Goal: Task Accomplishment & Management: Use online tool/utility

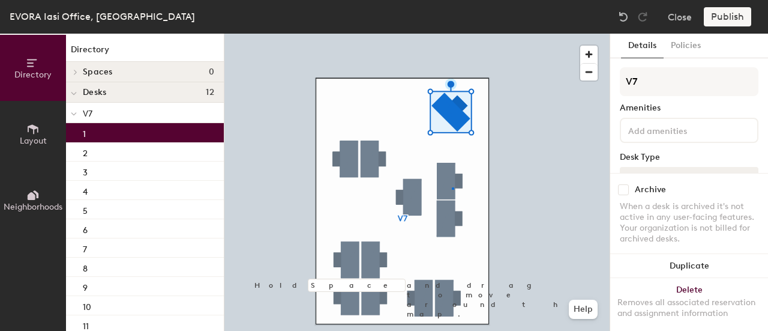
click at [452, 34] on div at bounding box center [416, 34] width 385 height 0
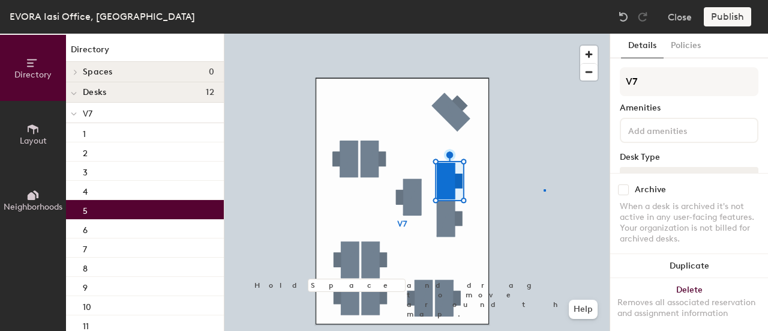
click at [544, 34] on div at bounding box center [416, 34] width 385 height 0
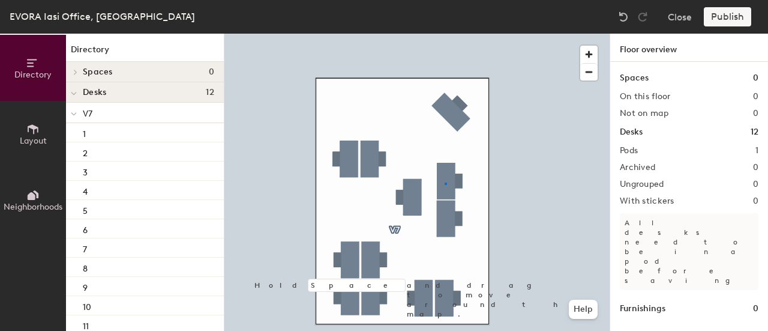
click at [445, 34] on div at bounding box center [416, 34] width 385 height 0
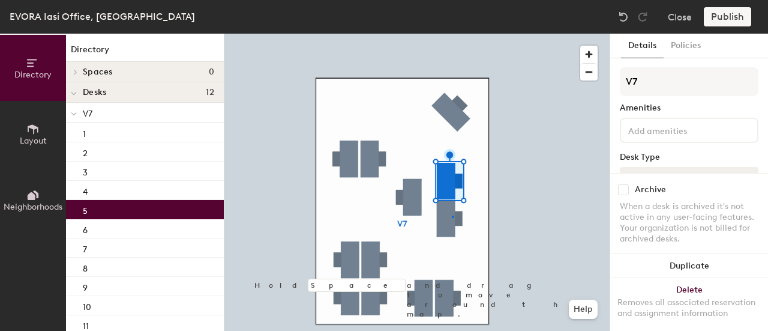
click at [452, 34] on div at bounding box center [416, 34] width 385 height 0
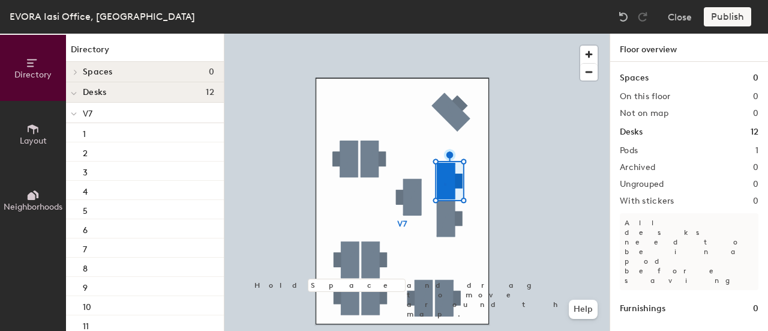
click at [444, 34] on div at bounding box center [416, 34] width 385 height 0
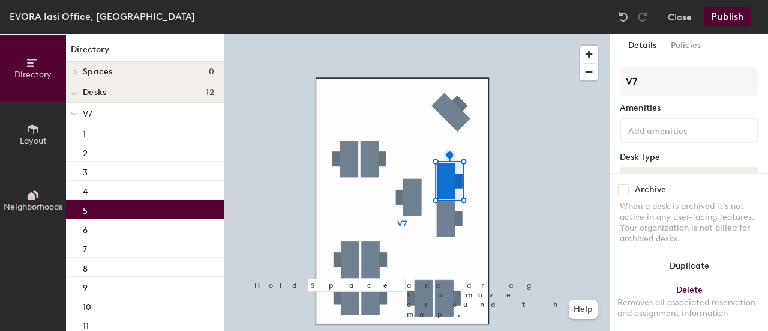
click at [446, 34] on div at bounding box center [416, 34] width 385 height 0
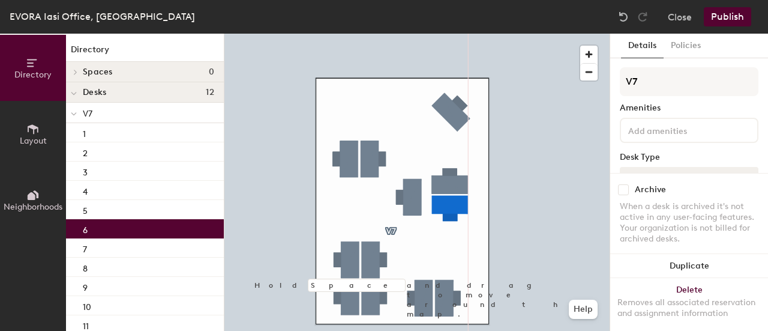
click at [446, 34] on div at bounding box center [416, 34] width 385 height 0
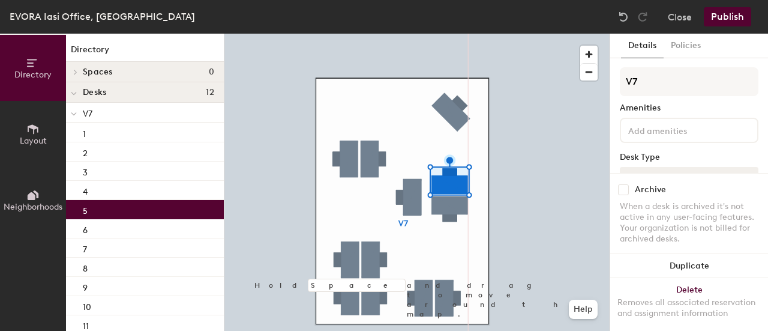
drag, startPoint x: 92, startPoint y: 198, endPoint x: 90, endPoint y: 208, distance: 9.9
click at [92, 198] on div "4" at bounding box center [145, 190] width 158 height 19
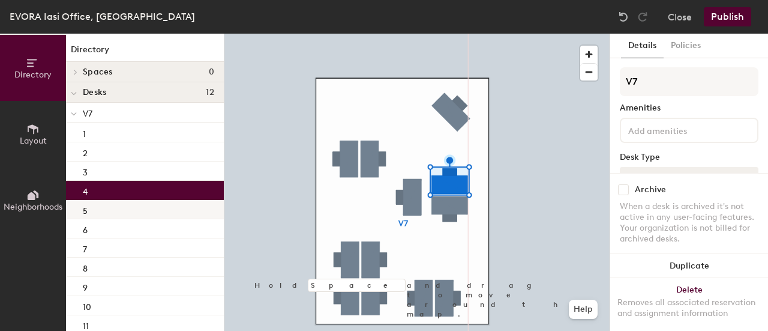
click at [89, 202] on div "5" at bounding box center [145, 209] width 158 height 19
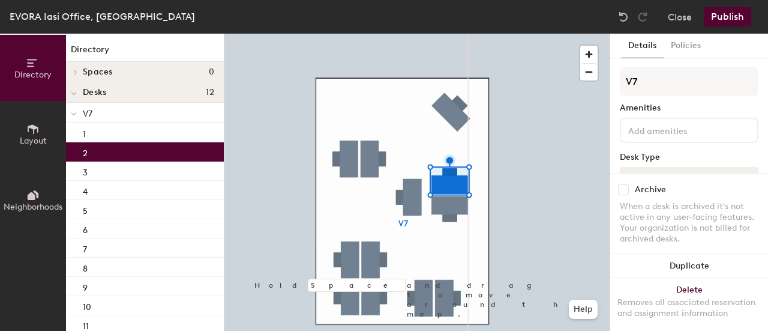
click at [130, 156] on div "2" at bounding box center [145, 151] width 158 height 19
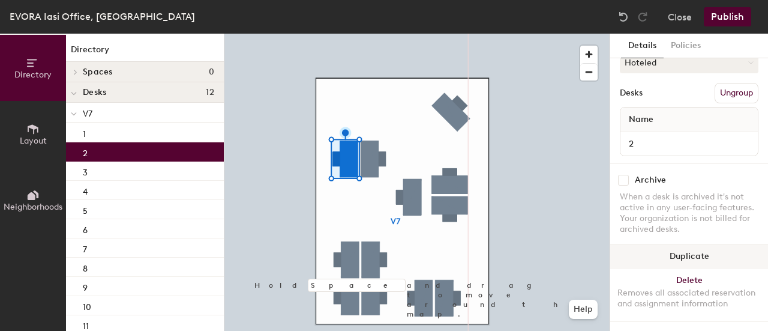
scroll to position [125, 0]
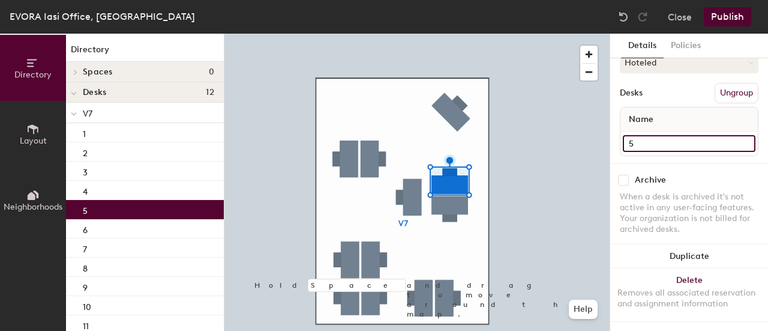
click at [658, 135] on input "5" at bounding box center [689, 143] width 133 height 17
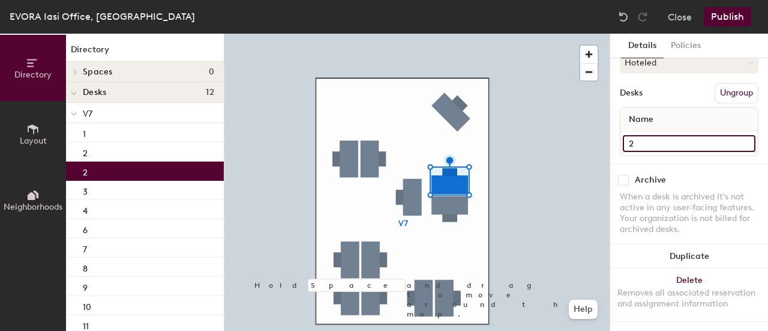
type input "2"
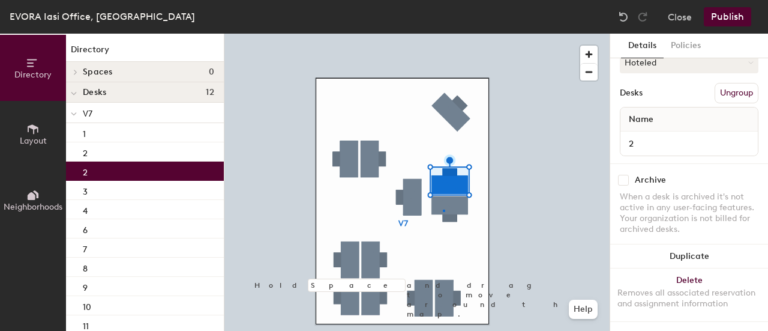
click at [443, 34] on div at bounding box center [416, 34] width 385 height 0
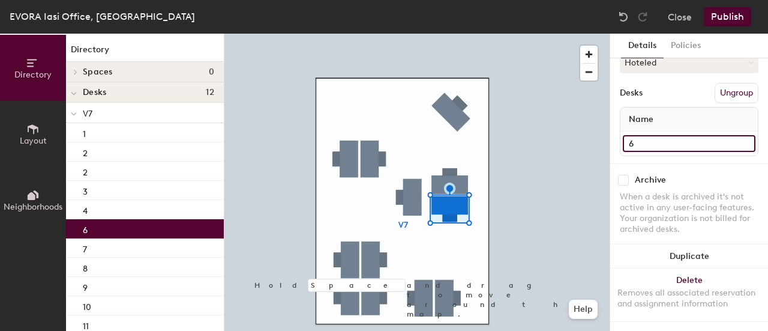
click at [643, 135] on input "6" at bounding box center [689, 143] width 133 height 17
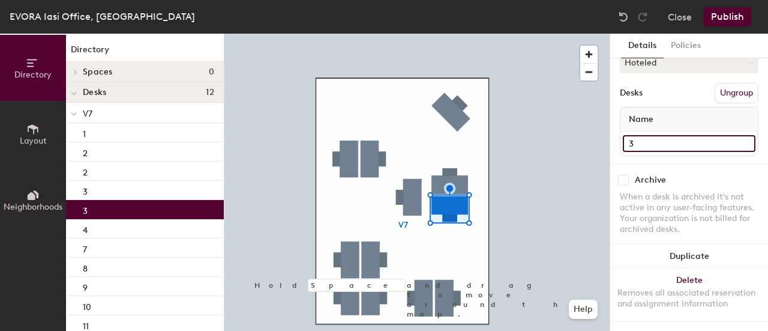
type input "3"
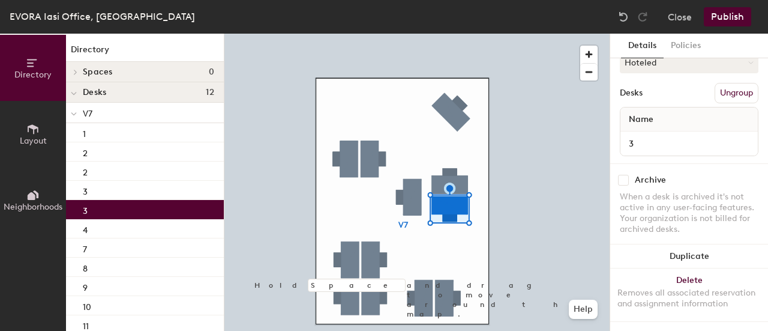
click at [443, 34] on div at bounding box center [416, 34] width 385 height 0
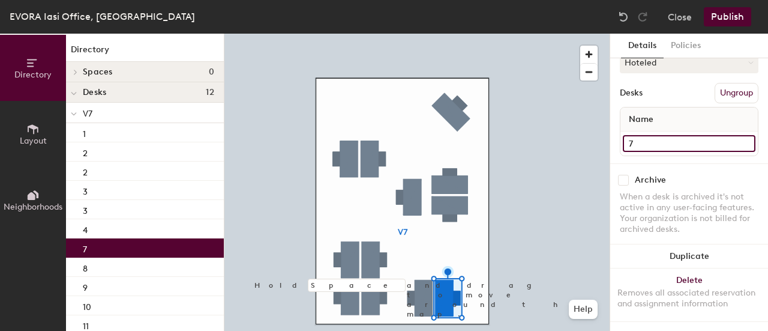
click at [637, 135] on input "7" at bounding box center [689, 143] width 133 height 17
type input "4"
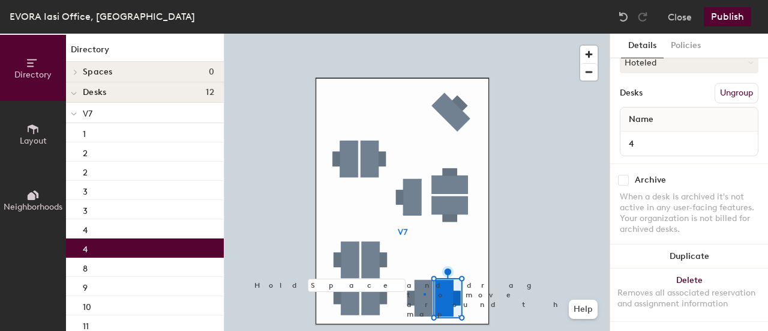
click at [423, 34] on div at bounding box center [416, 34] width 385 height 0
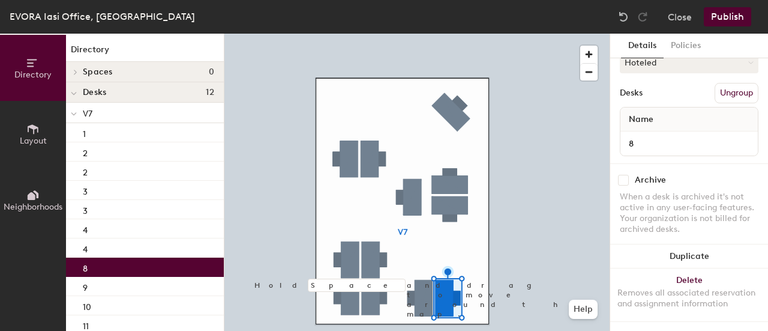
drag, startPoint x: 665, startPoint y: 118, endPoint x: 660, endPoint y: 123, distance: 7.6
click at [664, 118] on div "Name" at bounding box center [688, 119] width 137 height 24
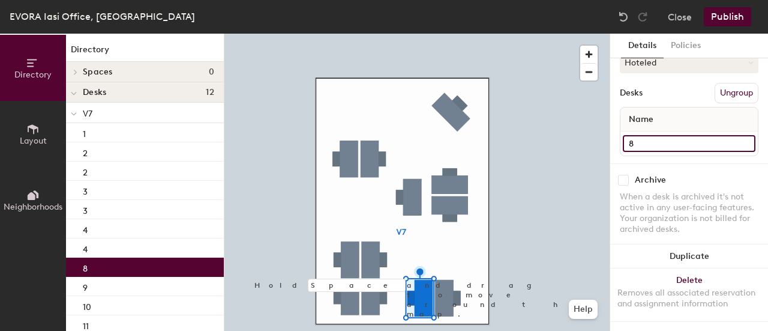
click at [649, 135] on input "8" at bounding box center [689, 143] width 133 height 17
type input "5"
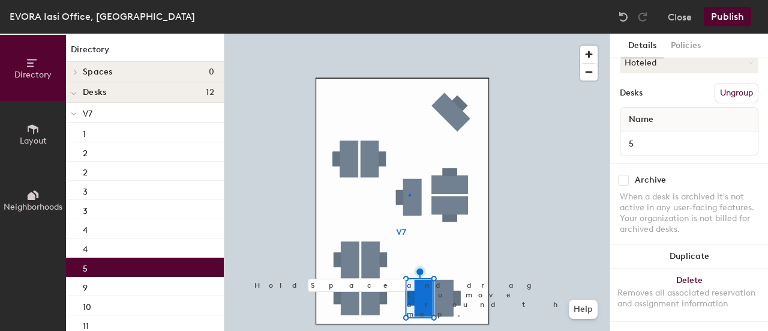
click at [409, 34] on div at bounding box center [416, 34] width 385 height 0
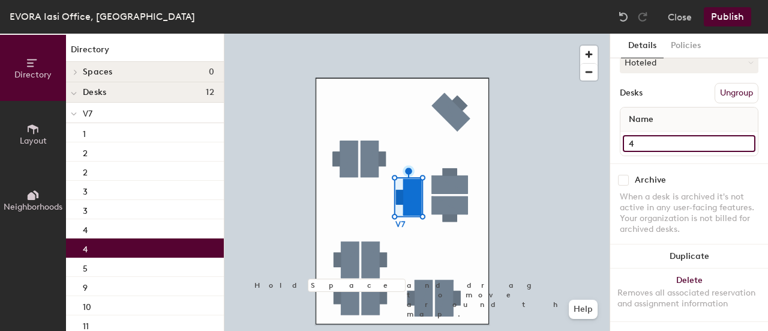
click at [593, 133] on div "Directory Layout Neighborhoods Directory Spaces 0 Desks 12 V7 1 2 2 3 3 4 4 5 9…" at bounding box center [384, 182] width 768 height 297
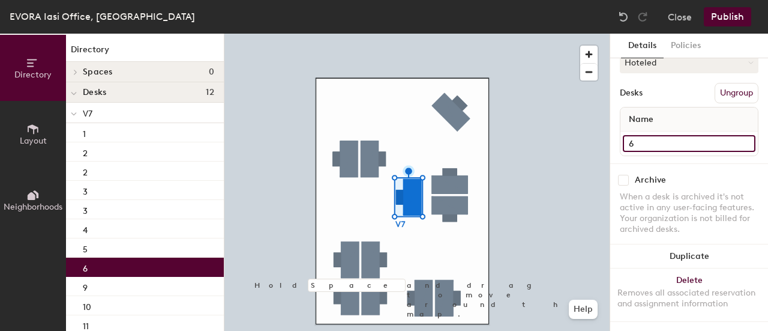
type input "6"
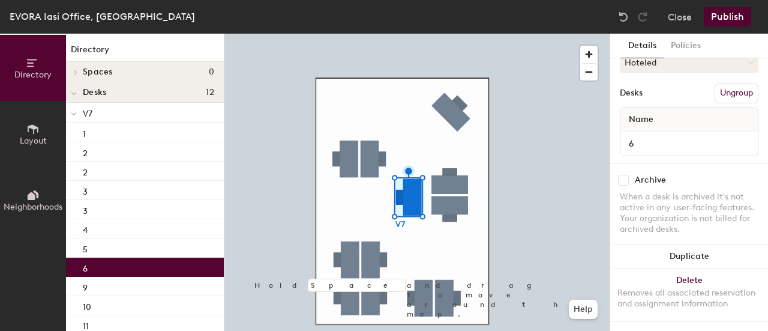
click at [375, 34] on div at bounding box center [416, 34] width 385 height 0
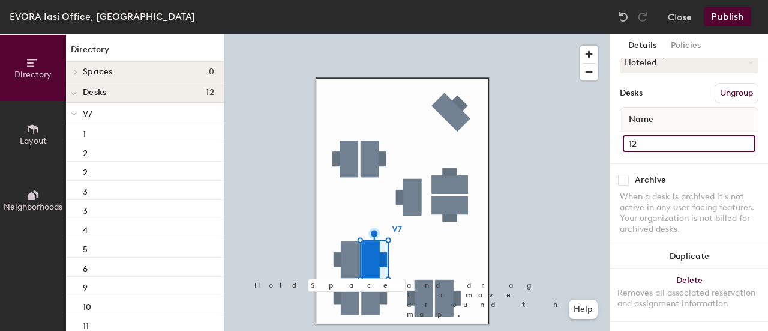
click at [658, 135] on input "12" at bounding box center [689, 143] width 133 height 17
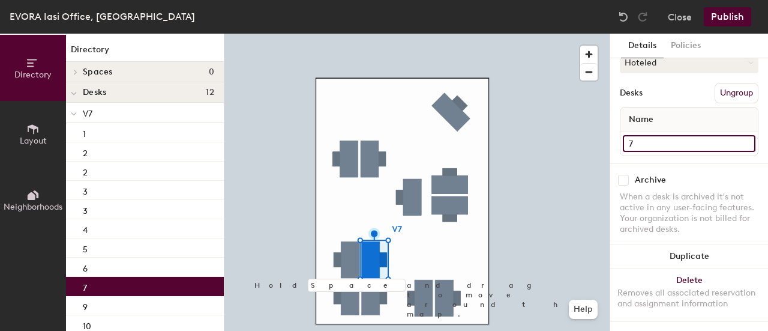
type input "7"
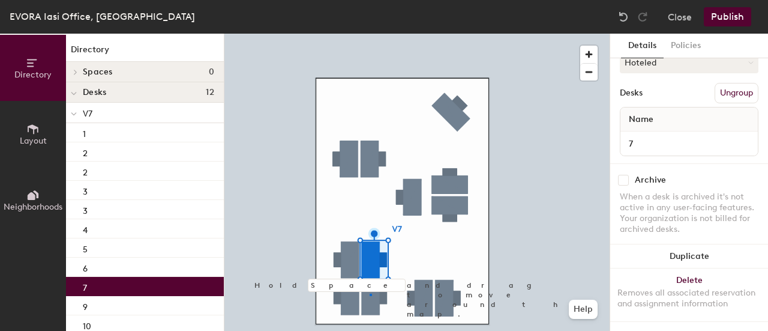
click at [370, 34] on div at bounding box center [416, 34] width 385 height 0
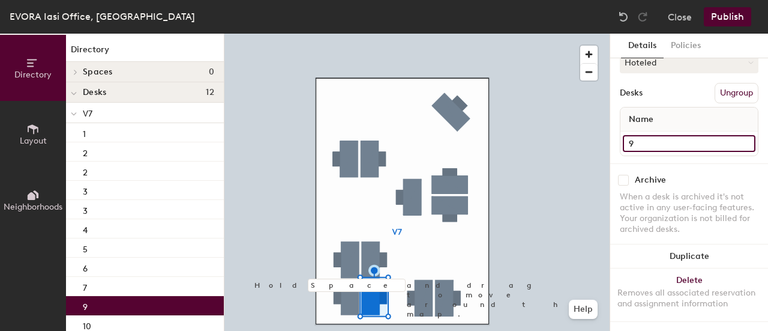
drag, startPoint x: 644, startPoint y: 131, endPoint x: 623, endPoint y: 133, distance: 21.0
click at [623, 135] on input "9" at bounding box center [689, 143] width 133 height 17
type input "8"
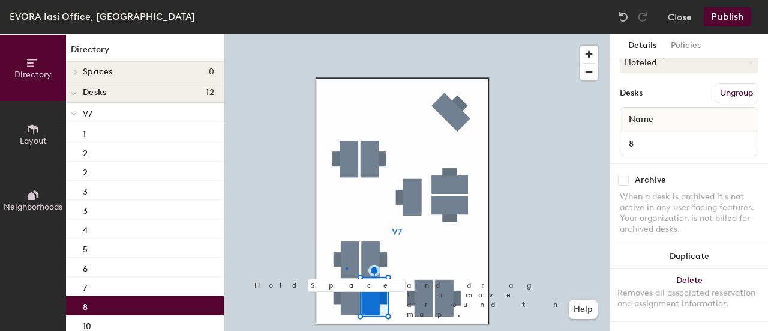
click at [346, 34] on div at bounding box center [416, 34] width 385 height 0
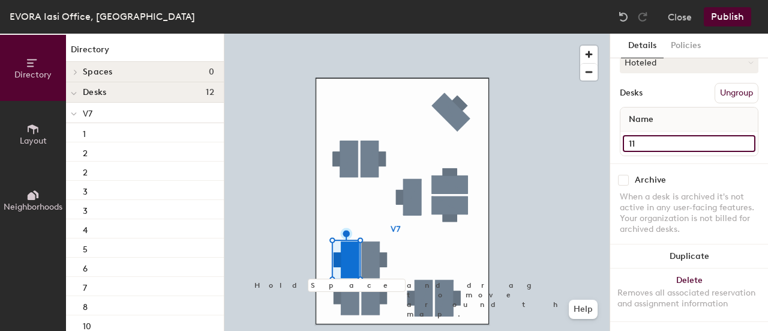
click at [590, 125] on div "Directory Layout Neighborhoods Directory Spaces 0 Desks 12 V7 1 2 2 3 3 4 5 6 7…" at bounding box center [384, 182] width 768 height 297
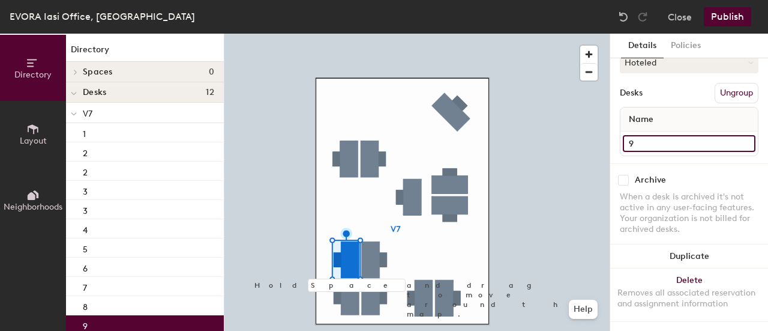
type input "9"
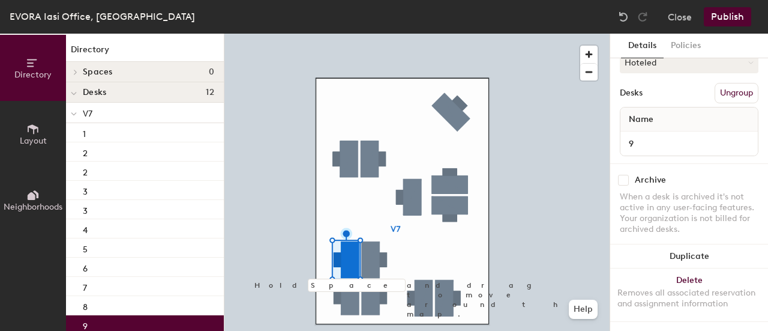
drag, startPoint x: 613, startPoint y: 124, endPoint x: 356, endPoint y: 292, distance: 306.4
click at [357, 34] on div at bounding box center [416, 34] width 385 height 0
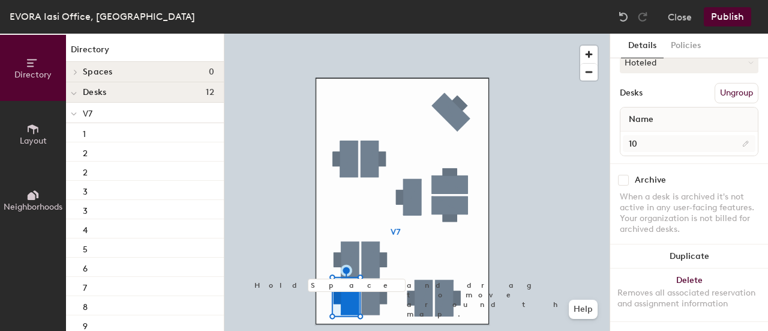
click at [374, 34] on div at bounding box center [416, 34] width 385 height 0
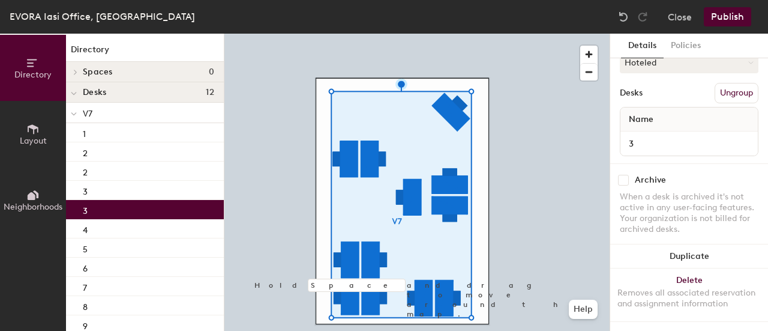
click at [368, 34] on div at bounding box center [416, 34] width 385 height 0
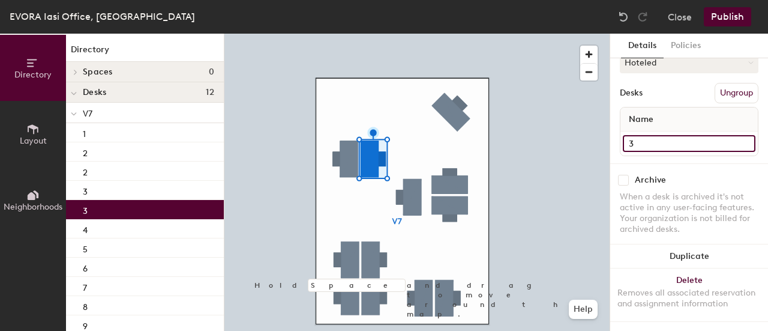
click at [578, 134] on div "Directory Layout Neighborhoods Directory Spaces 0 Desks 12 V7 1 2 2 3 3 4 5 6 7…" at bounding box center [384, 182] width 768 height 297
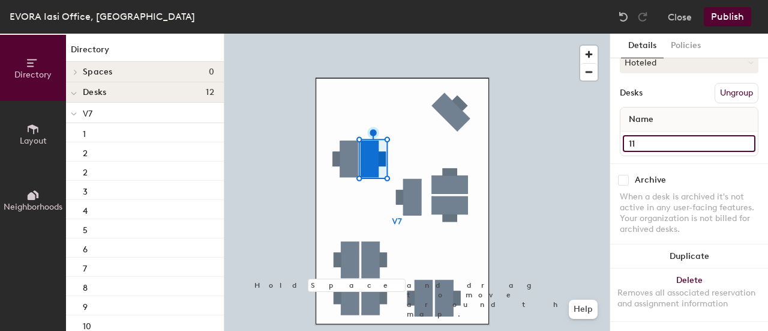
type input "11"
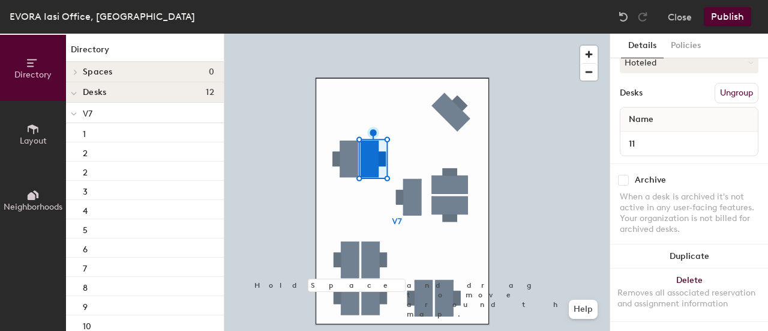
click at [344, 34] on div at bounding box center [416, 34] width 385 height 0
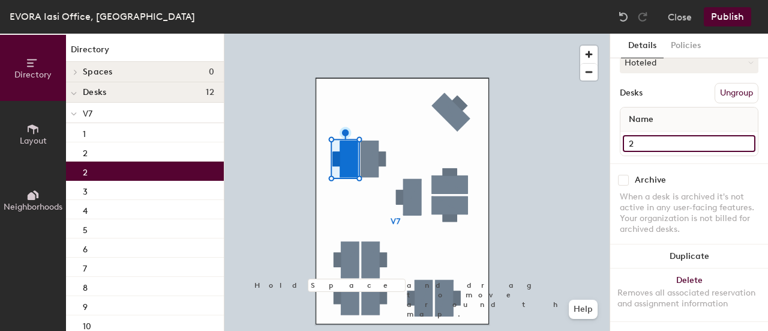
drag, startPoint x: 629, startPoint y: 130, endPoint x: 643, endPoint y: 137, distance: 16.1
click at [631, 135] on input "2" at bounding box center [689, 143] width 133 height 17
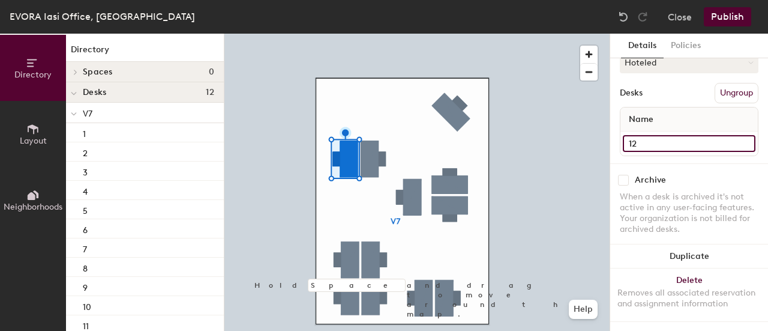
type input "12"
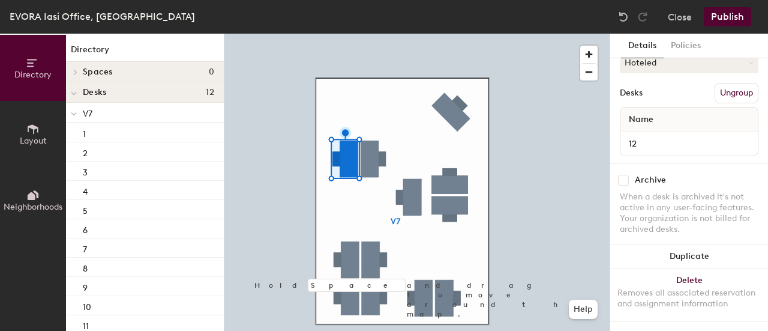
click at [262, 34] on div at bounding box center [416, 34] width 385 height 0
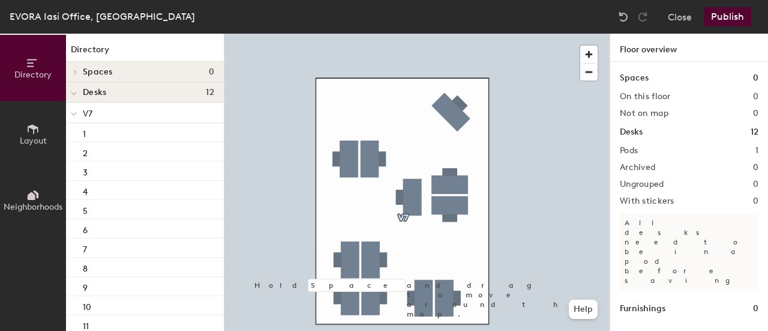
click at [403, 34] on div at bounding box center [416, 34] width 385 height 0
click at [394, 34] on div at bounding box center [416, 34] width 385 height 0
click at [324, 34] on div at bounding box center [416, 34] width 385 height 0
click at [367, 34] on div at bounding box center [416, 34] width 385 height 0
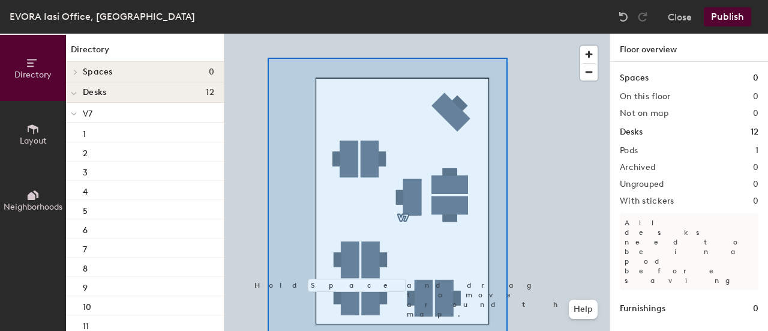
click at [508, 330] on html "Skip navigation Schedule Office People Analytics Visits Deliveries Services Man…" at bounding box center [384, 165] width 768 height 331
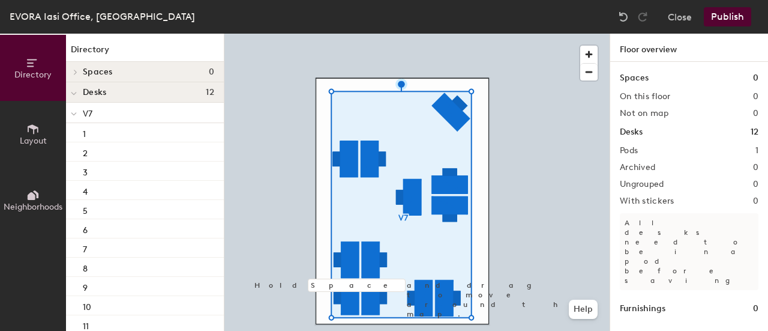
click at [400, 34] on div at bounding box center [416, 34] width 385 height 0
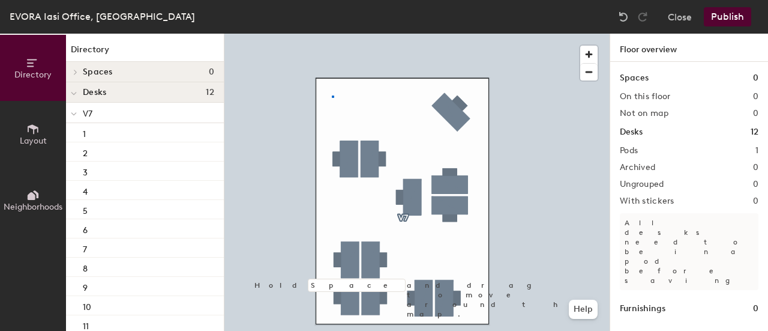
click at [332, 34] on div at bounding box center [416, 34] width 385 height 0
click at [302, 34] on div at bounding box center [416, 34] width 385 height 0
click at [30, 143] on span "Layout" at bounding box center [33, 141] width 27 height 10
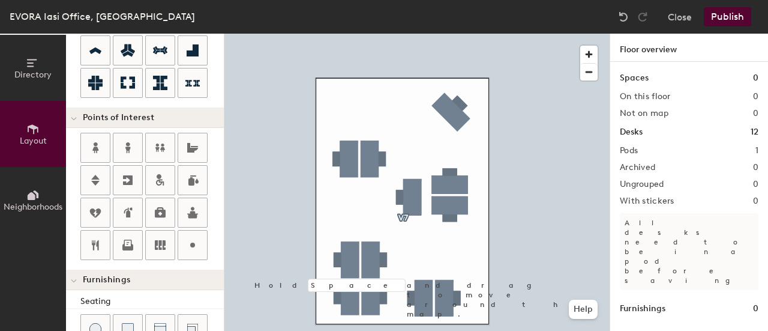
scroll to position [300, 0]
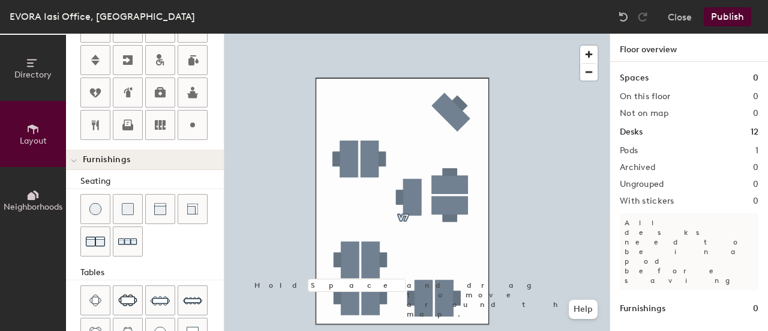
click at [31, 82] on button "Directory" at bounding box center [33, 68] width 66 height 66
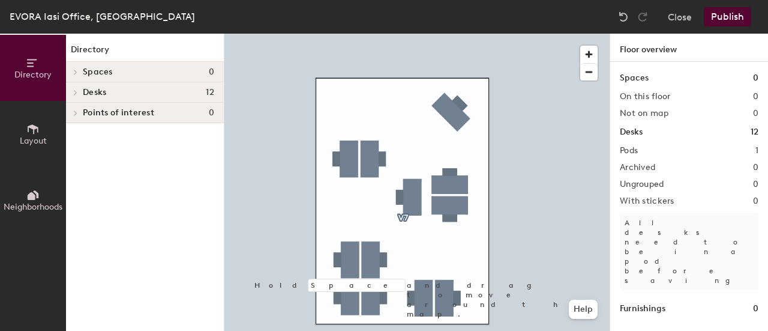
scroll to position [0, 0]
click at [31, 199] on icon at bounding box center [32, 196] width 8 height 8
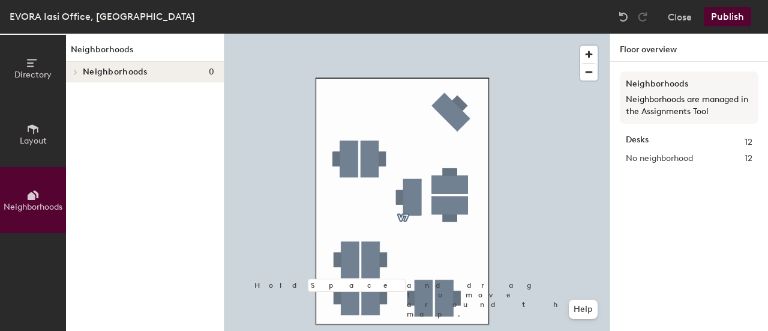
click at [26, 63] on icon at bounding box center [32, 62] width 13 height 13
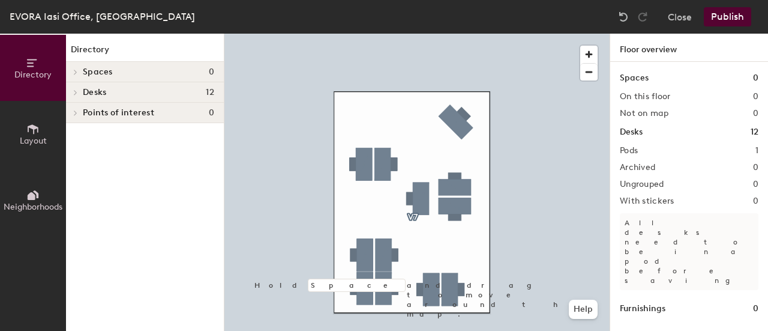
drag, startPoint x: 496, startPoint y: 32, endPoint x: 503, endPoint y: 33, distance: 7.2
click at [496, 32] on div "EVORA Iasi Office, Main Close Publish" at bounding box center [384, 17] width 768 height 34
drag, startPoint x: 726, startPoint y: 15, endPoint x: 700, endPoint y: 31, distance: 30.5
click at [726, 15] on button "Publish" at bounding box center [727, 16] width 47 height 19
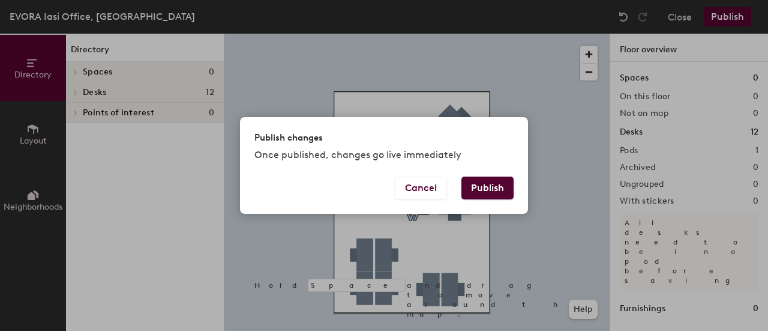
click at [464, 187] on button "Publish" at bounding box center [487, 187] width 52 height 23
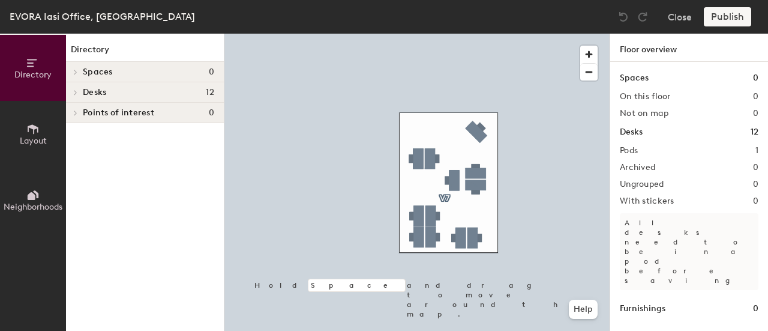
click at [440, 34] on div at bounding box center [416, 34] width 385 height 0
click at [454, 34] on div at bounding box center [416, 34] width 385 height 0
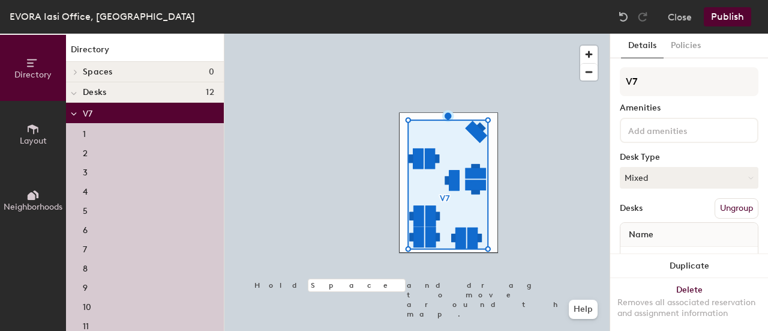
click at [518, 34] on div at bounding box center [416, 34] width 385 height 0
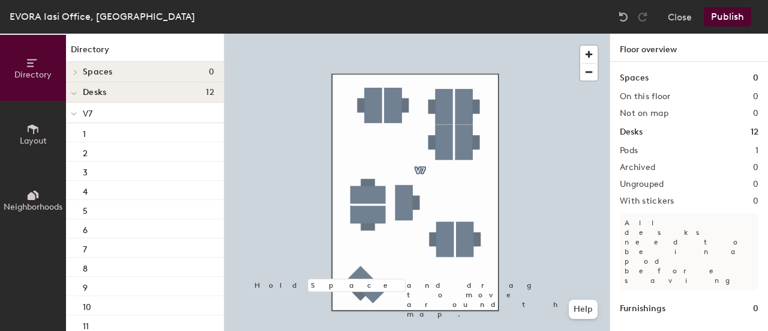
click at [365, 34] on div at bounding box center [416, 34] width 385 height 0
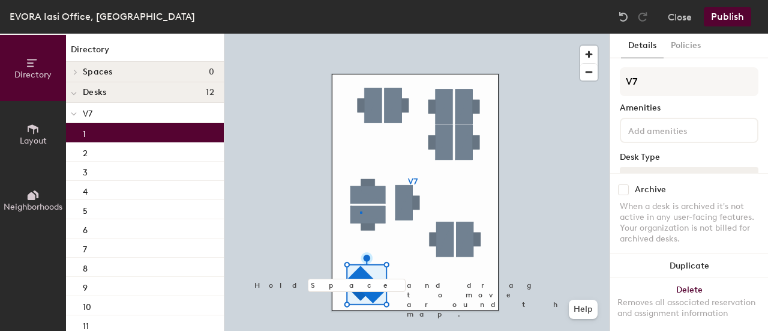
click at [360, 34] on div at bounding box center [416, 34] width 385 height 0
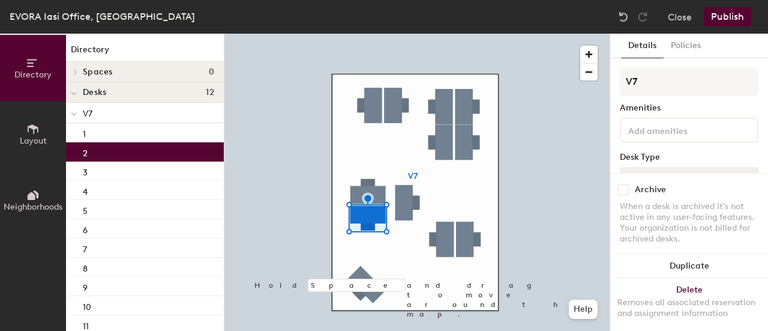
click at [438, 34] on div at bounding box center [416, 34] width 385 height 0
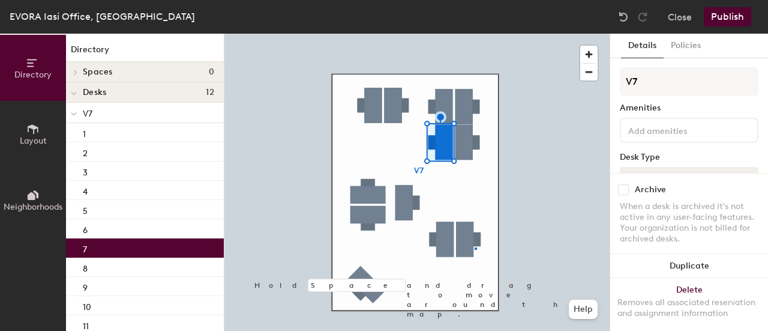
click at [475, 34] on div at bounding box center [416, 34] width 385 height 0
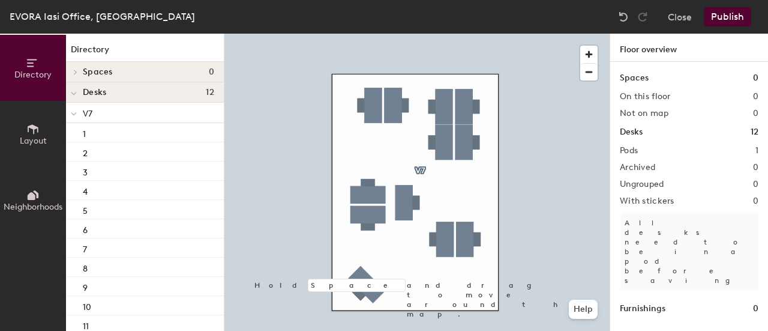
click at [530, 34] on div at bounding box center [416, 34] width 385 height 0
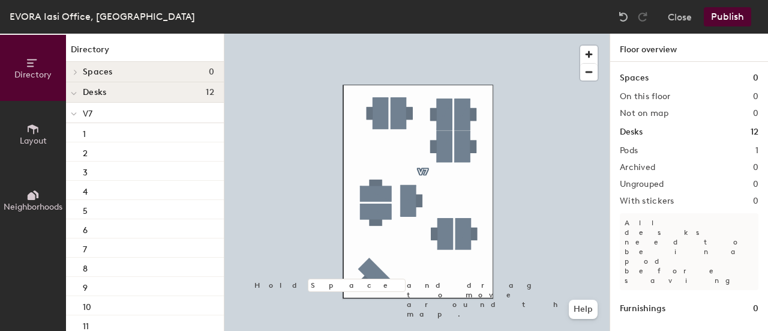
click at [732, 21] on button "Publish" at bounding box center [727, 16] width 47 height 19
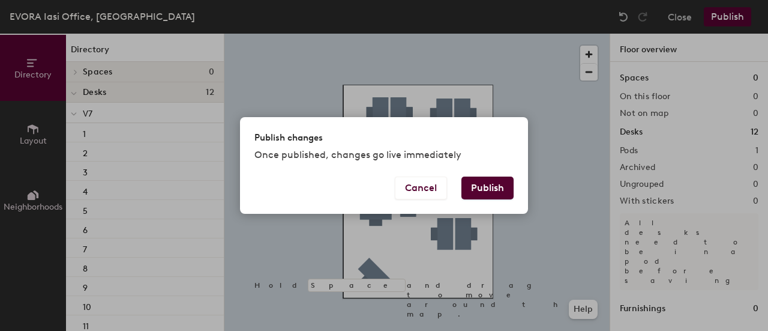
click at [482, 185] on button "Publish" at bounding box center [487, 187] width 52 height 23
